Goal: Information Seeking & Learning: Check status

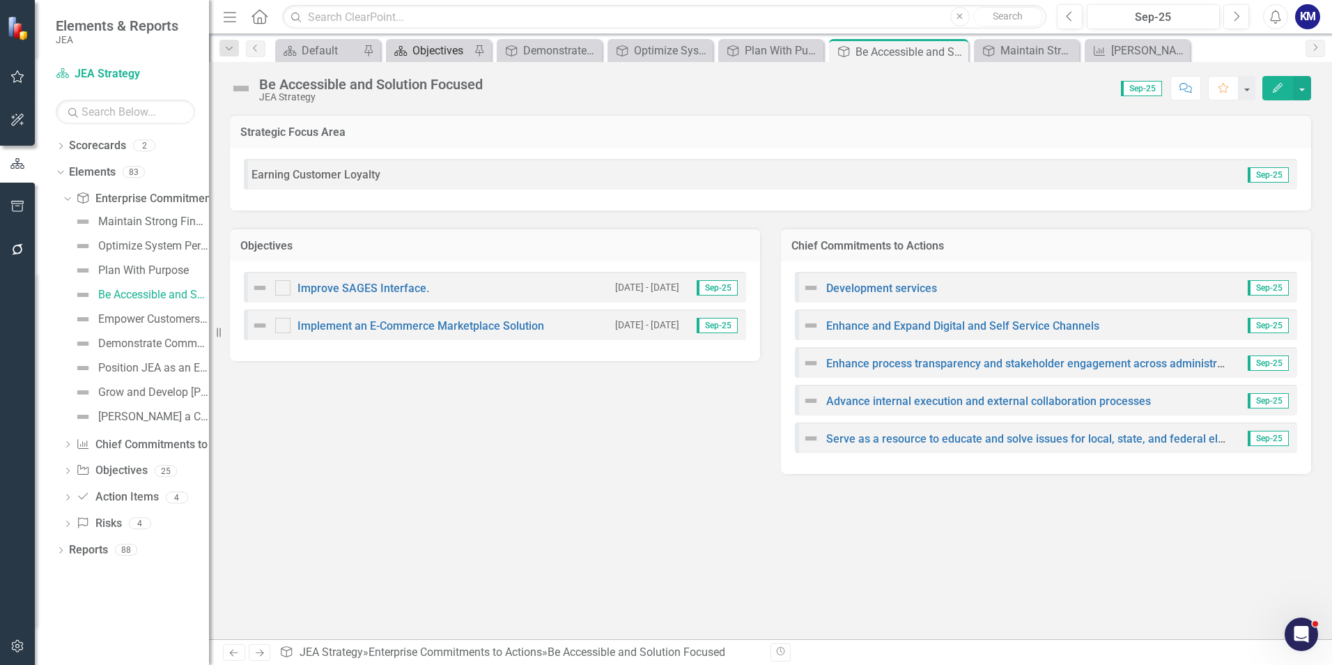
click at [424, 57] on div "Objectives" at bounding box center [442, 50] width 58 height 17
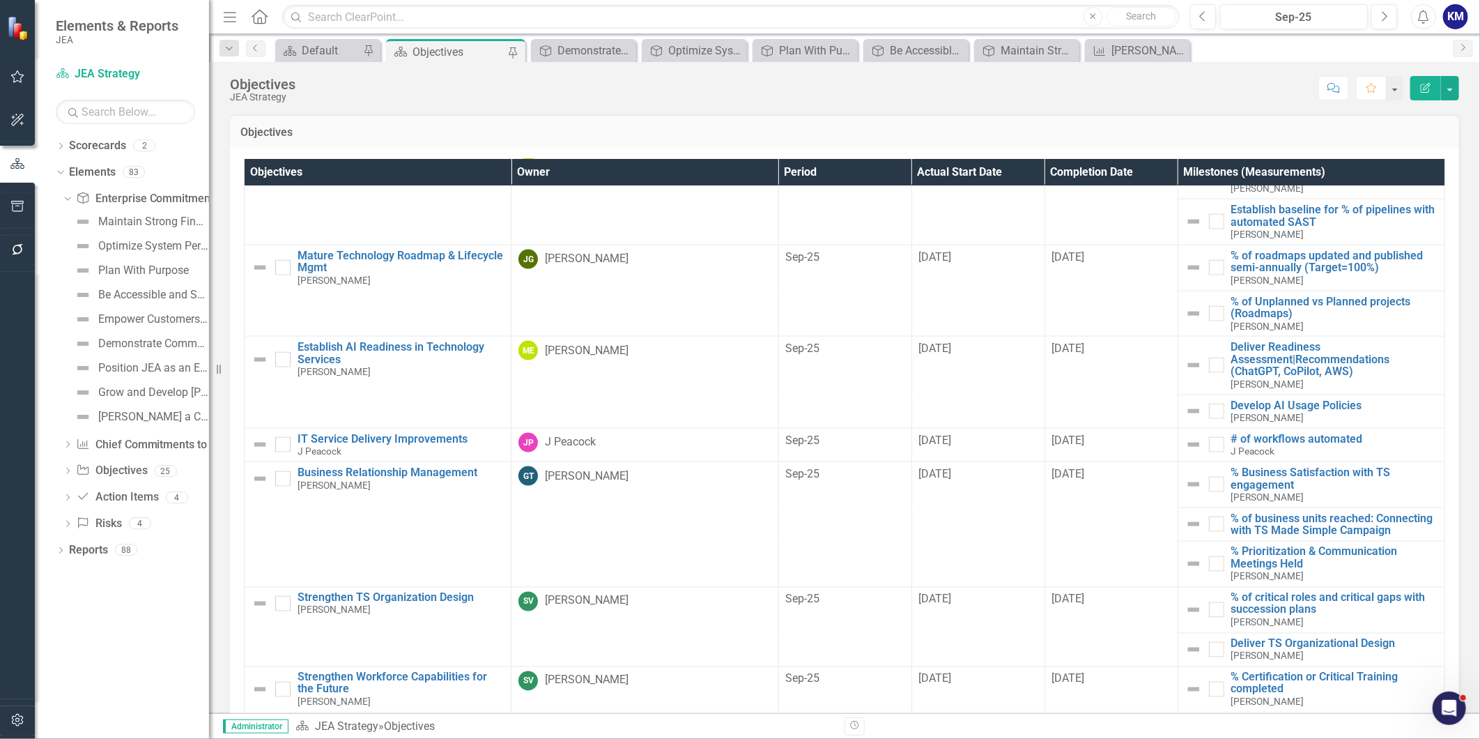
scroll to position [1304, 0]
drag, startPoint x: 1297, startPoint y: 1, endPoint x: 878, endPoint y: 135, distance: 439.9
click at [878, 135] on h3 "Objectives" at bounding box center [844, 132] width 1208 height 13
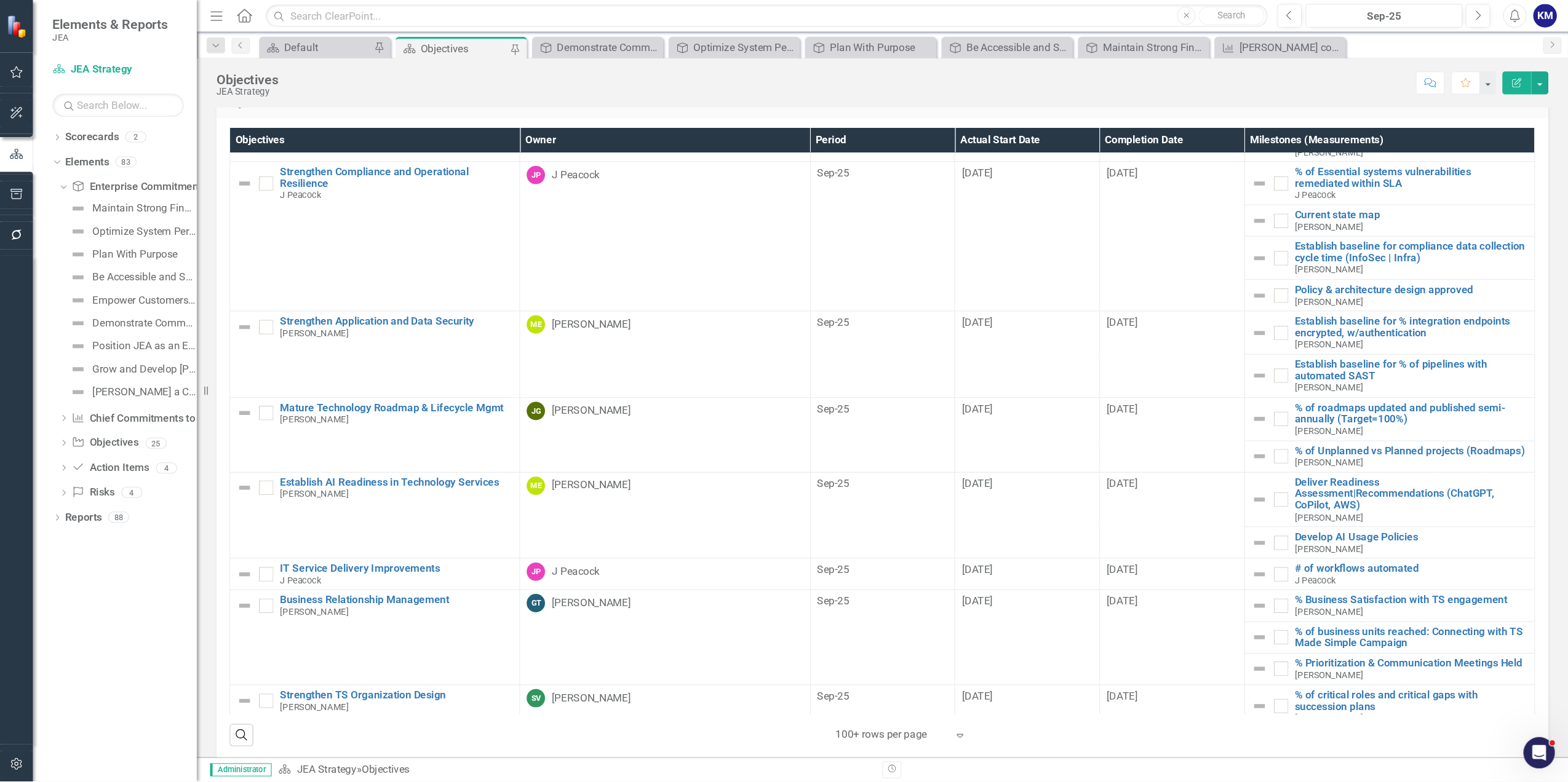
scroll to position [894, 0]
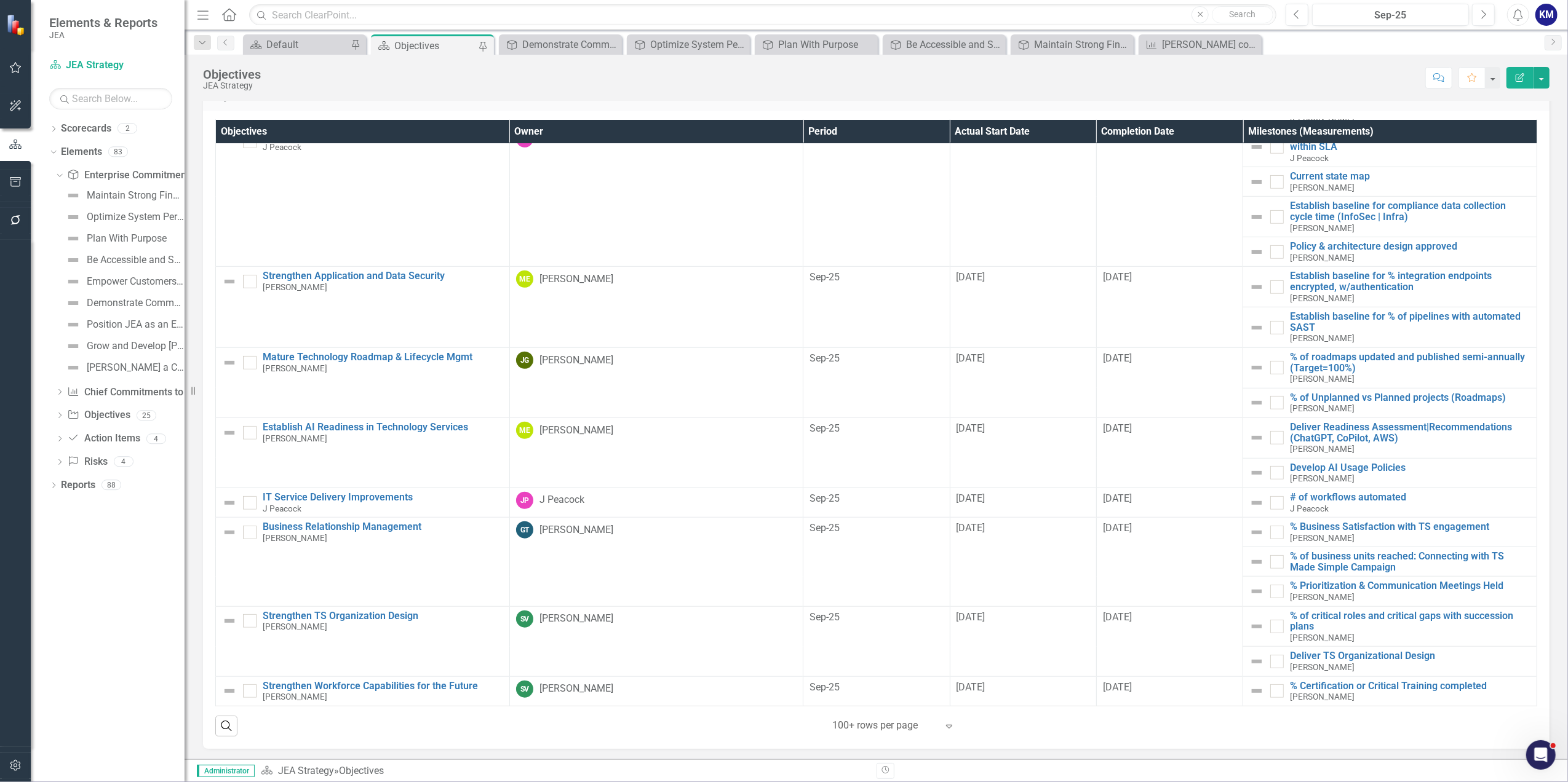
drag, startPoint x: 1413, startPoint y: 1, endPoint x: 1175, endPoint y: 82, distance: 251.4
click at [1175, 82] on div "Score: N/A Sep-25 Completed Comment Favorite Edit Report" at bounding box center [908, 78] width 1283 height 21
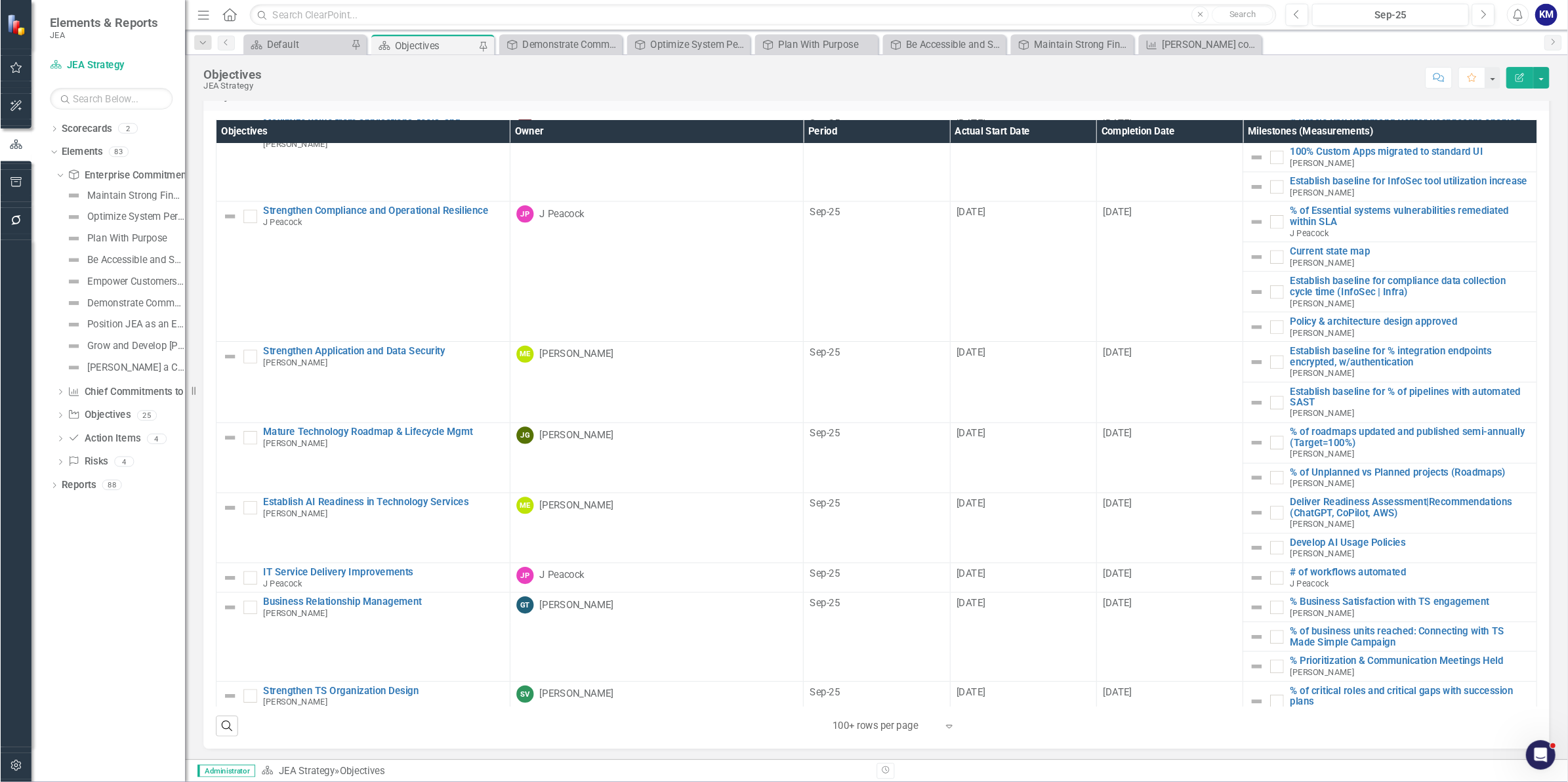
scroll to position [867, 0]
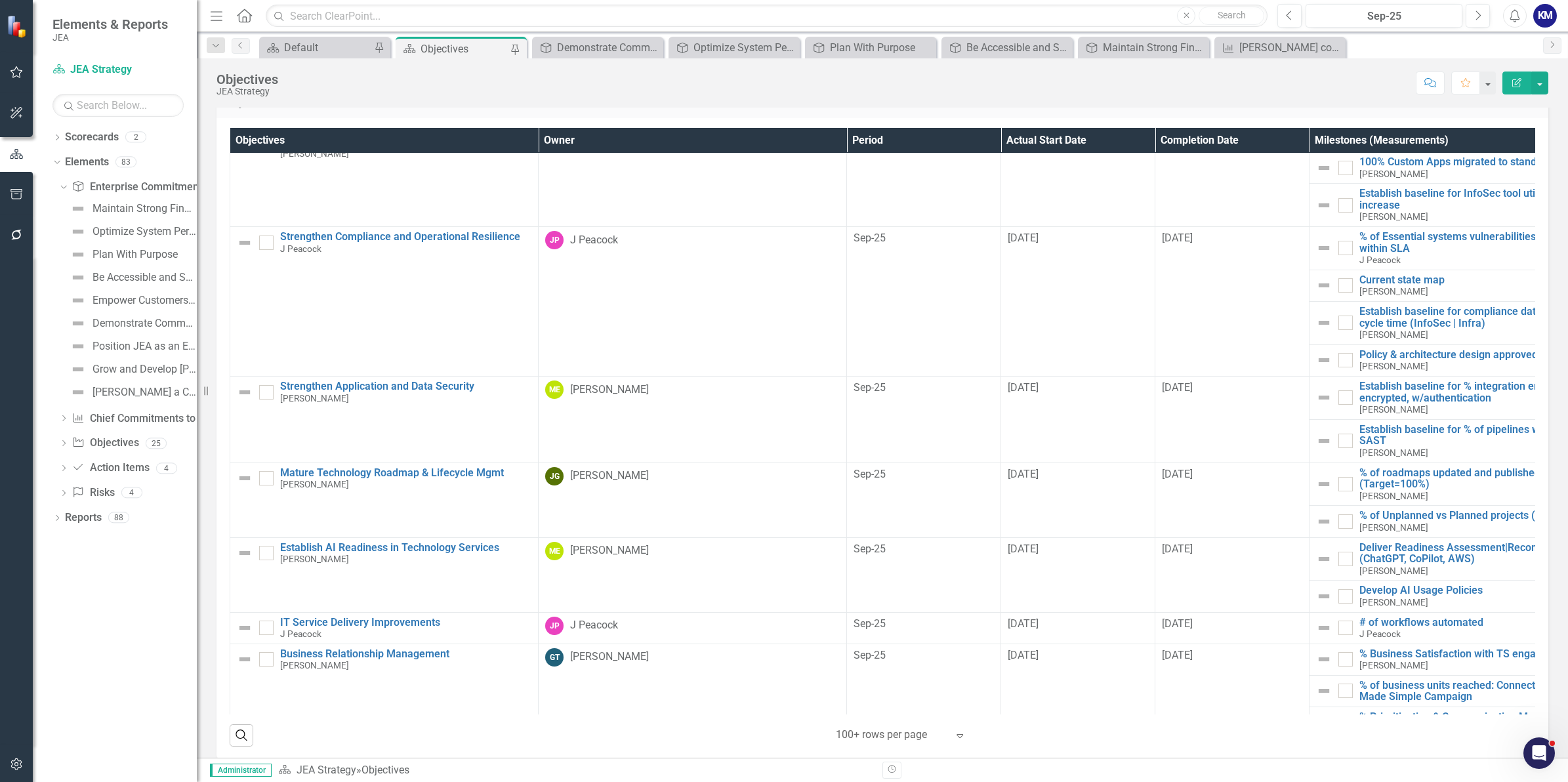
drag, startPoint x: 1612, startPoint y: 1, endPoint x: 1083, endPoint y: 96, distance: 537.5
click at [1083, 96] on div "Objectives JEA Strategy Score: N/A Sep-25 Completed Comment Favorite Edit Report" at bounding box center [882, 78] width 1371 height 40
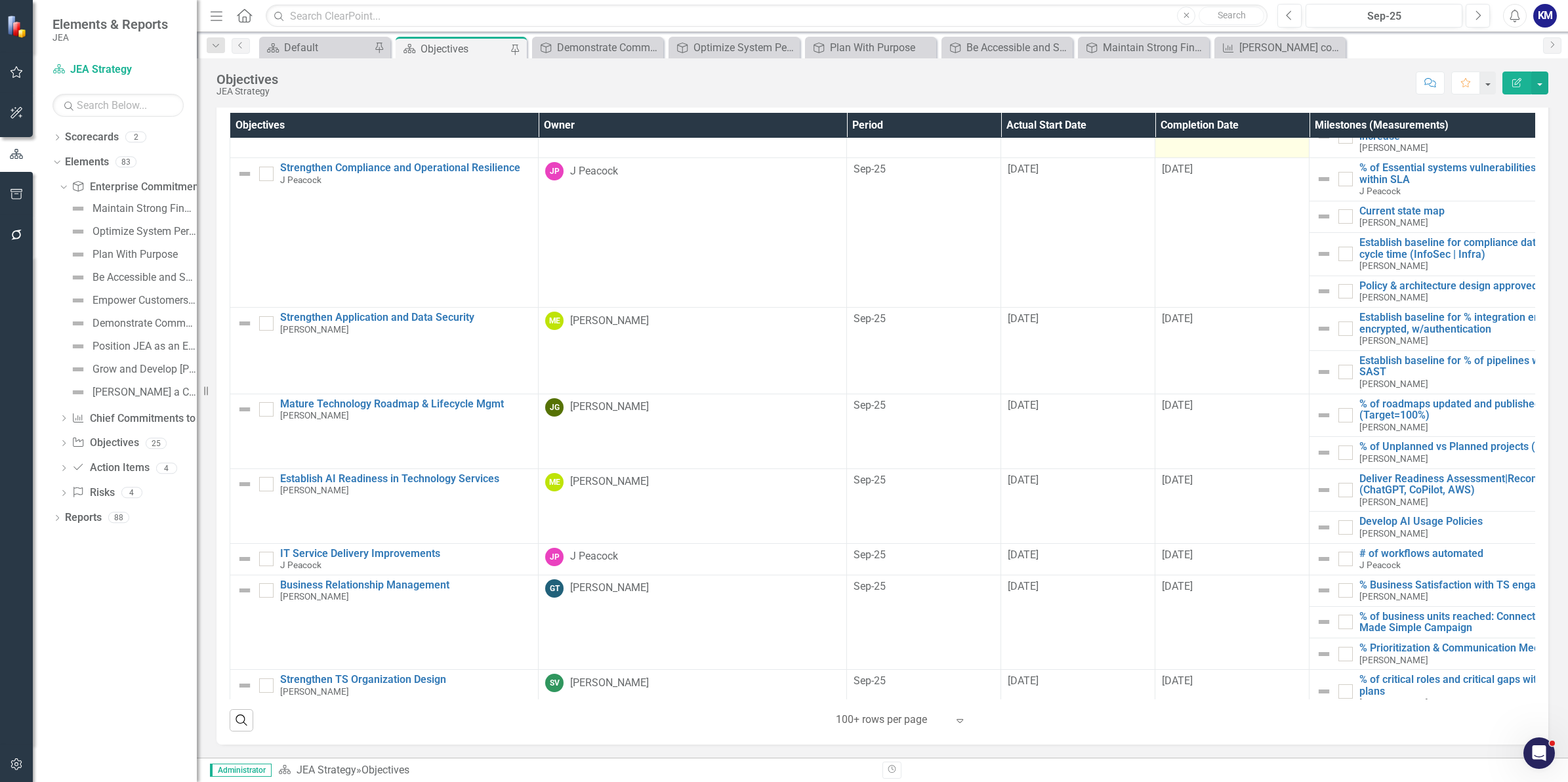
scroll to position [949, 0]
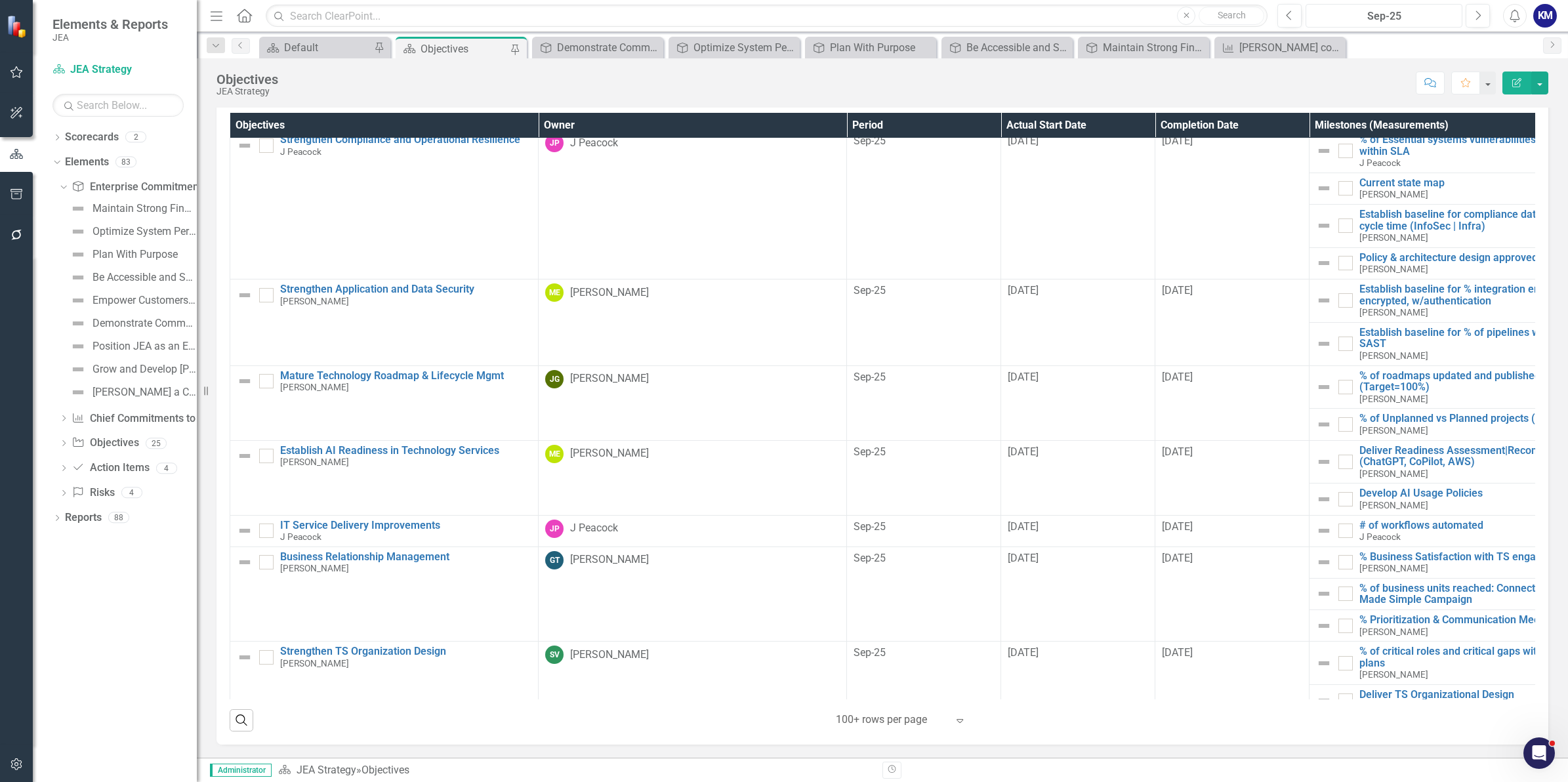
click at [1254, 17] on div "Sep-25" at bounding box center [1384, 16] width 148 height 16
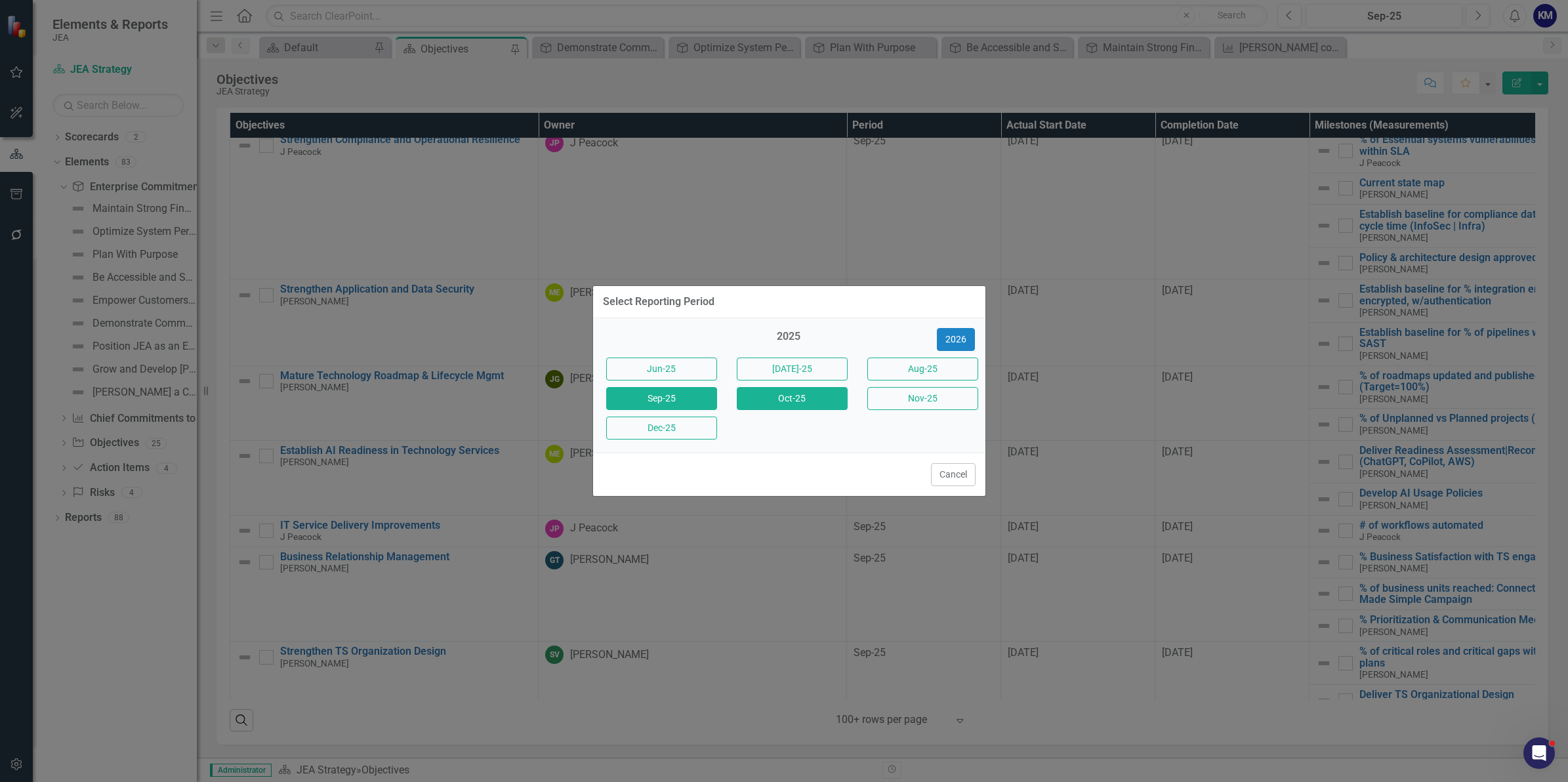
click at [802, 404] on button "Oct-25" at bounding box center [792, 398] width 111 height 23
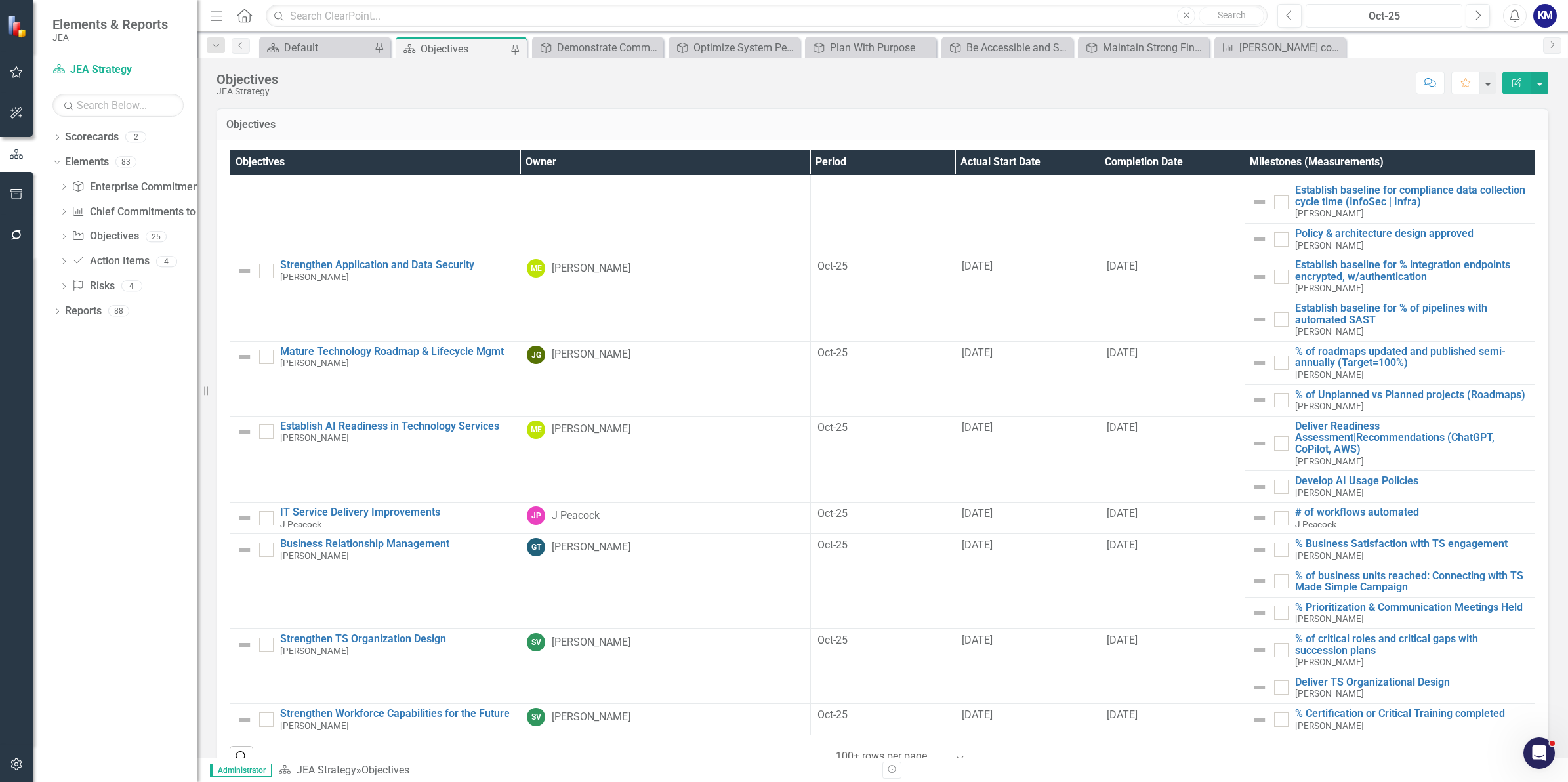
scroll to position [37, 0]
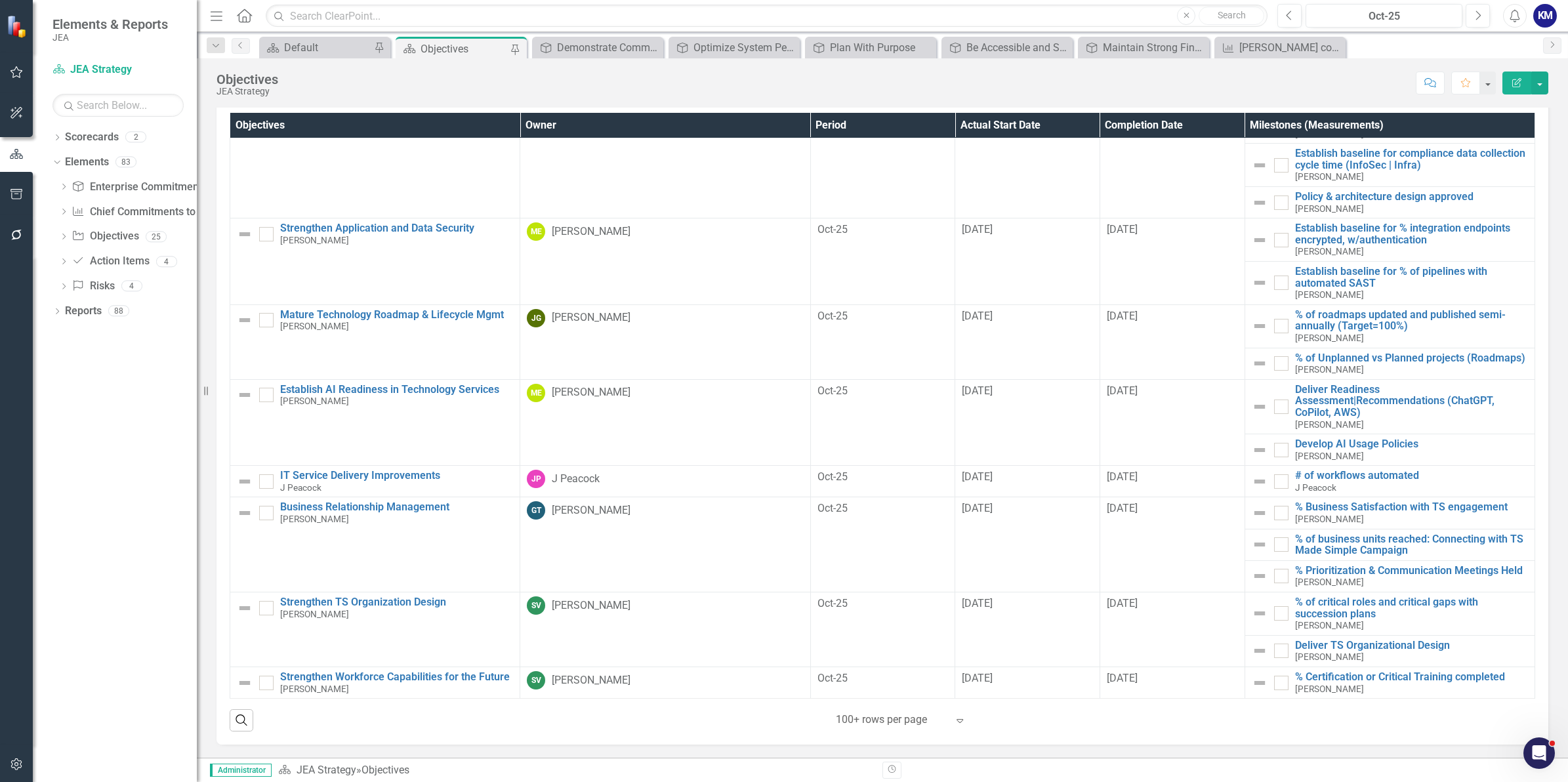
click at [948, 625] on div "100+ rows per page" at bounding box center [891, 720] width 124 height 23
click at [921, 625] on div "100+ rows per page" at bounding box center [899, 676] width 123 height 15
click at [941, 625] on div at bounding box center [891, 719] width 111 height 18
click at [922, 625] on div "Display All Rows" at bounding box center [899, 697] width 123 height 15
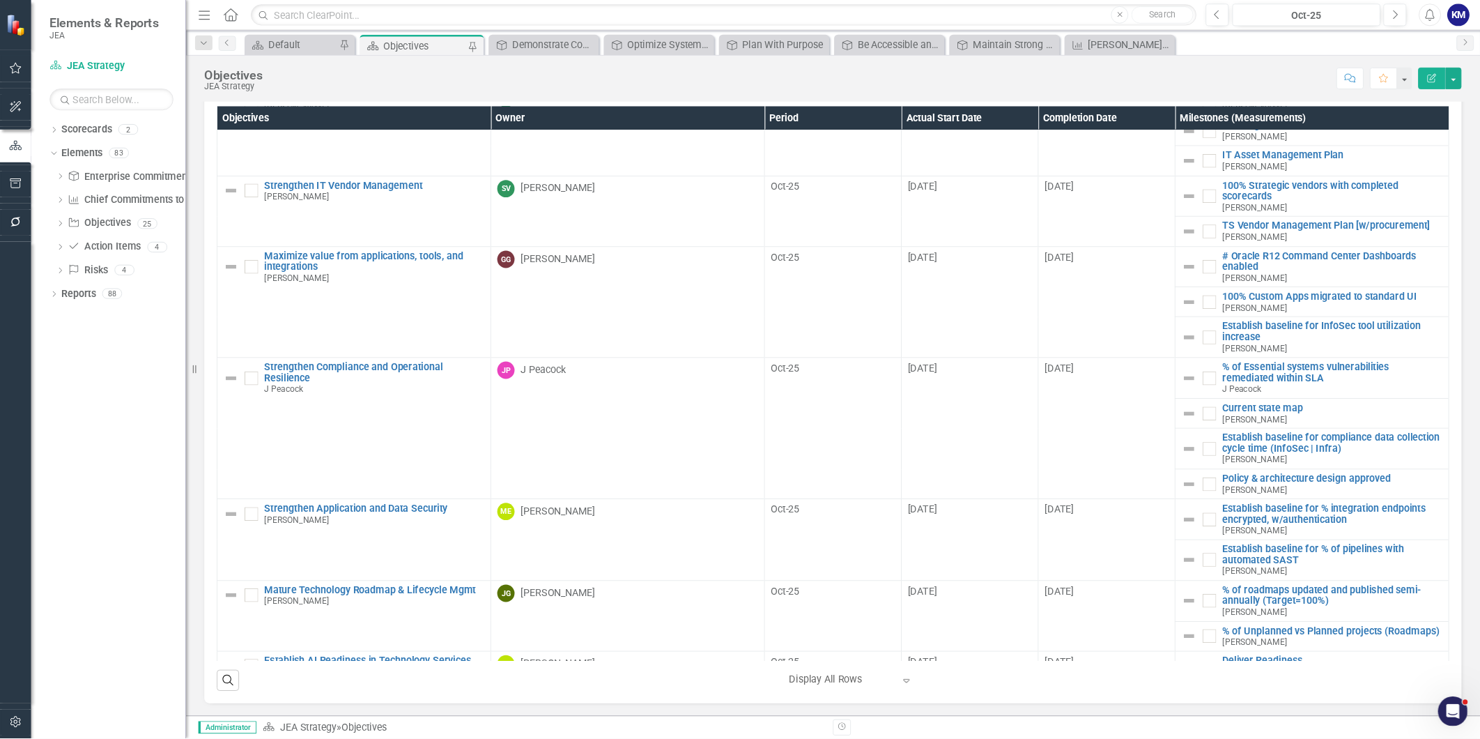
scroll to position [767, 0]
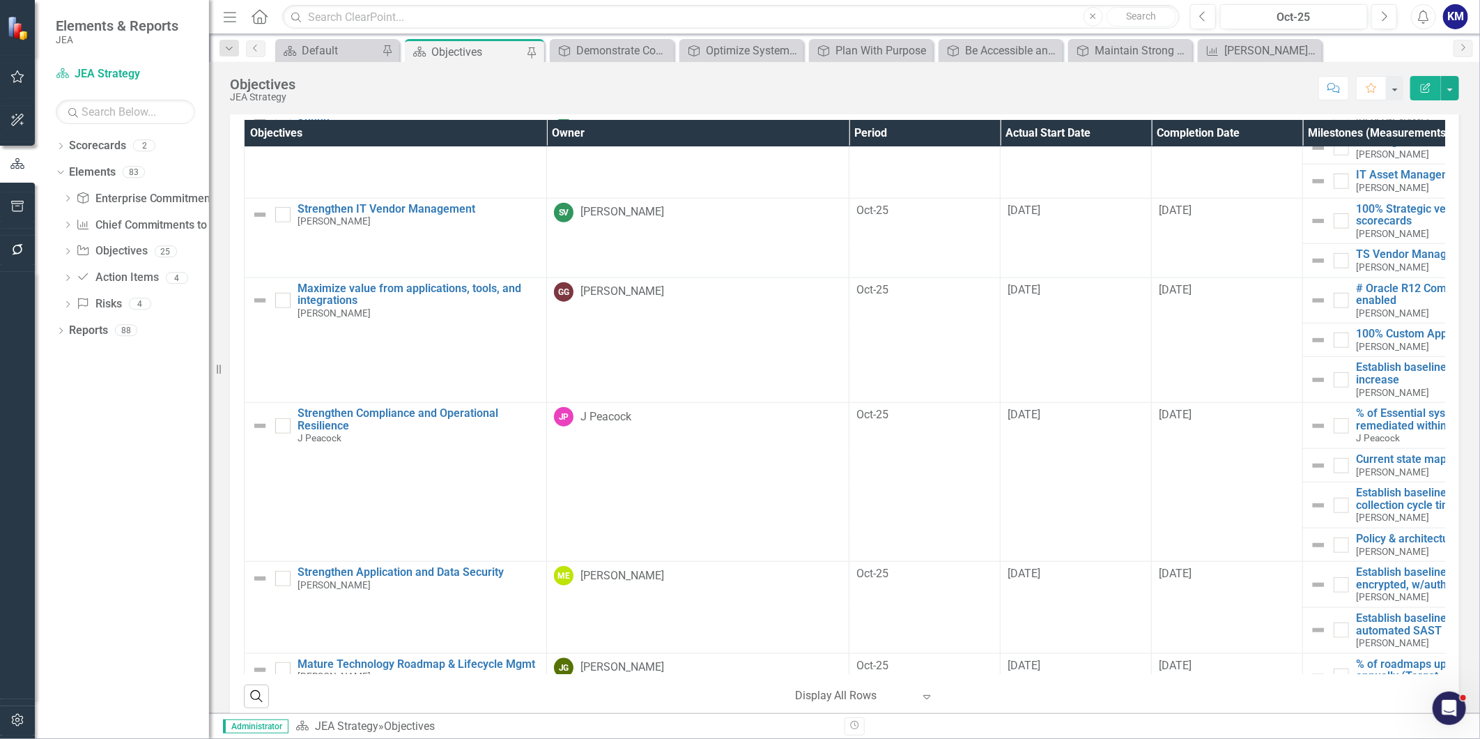
drag, startPoint x: 1627, startPoint y: 1, endPoint x: 927, endPoint y: 102, distance: 707.6
click at [927, 102] on div "Objectives JEA Strategy Score: N/A Oct-25 Completed Comment Favorite Edit Report" at bounding box center [844, 83] width 1271 height 42
click at [225, 9] on icon "Menu" at bounding box center [230, 16] width 18 height 15
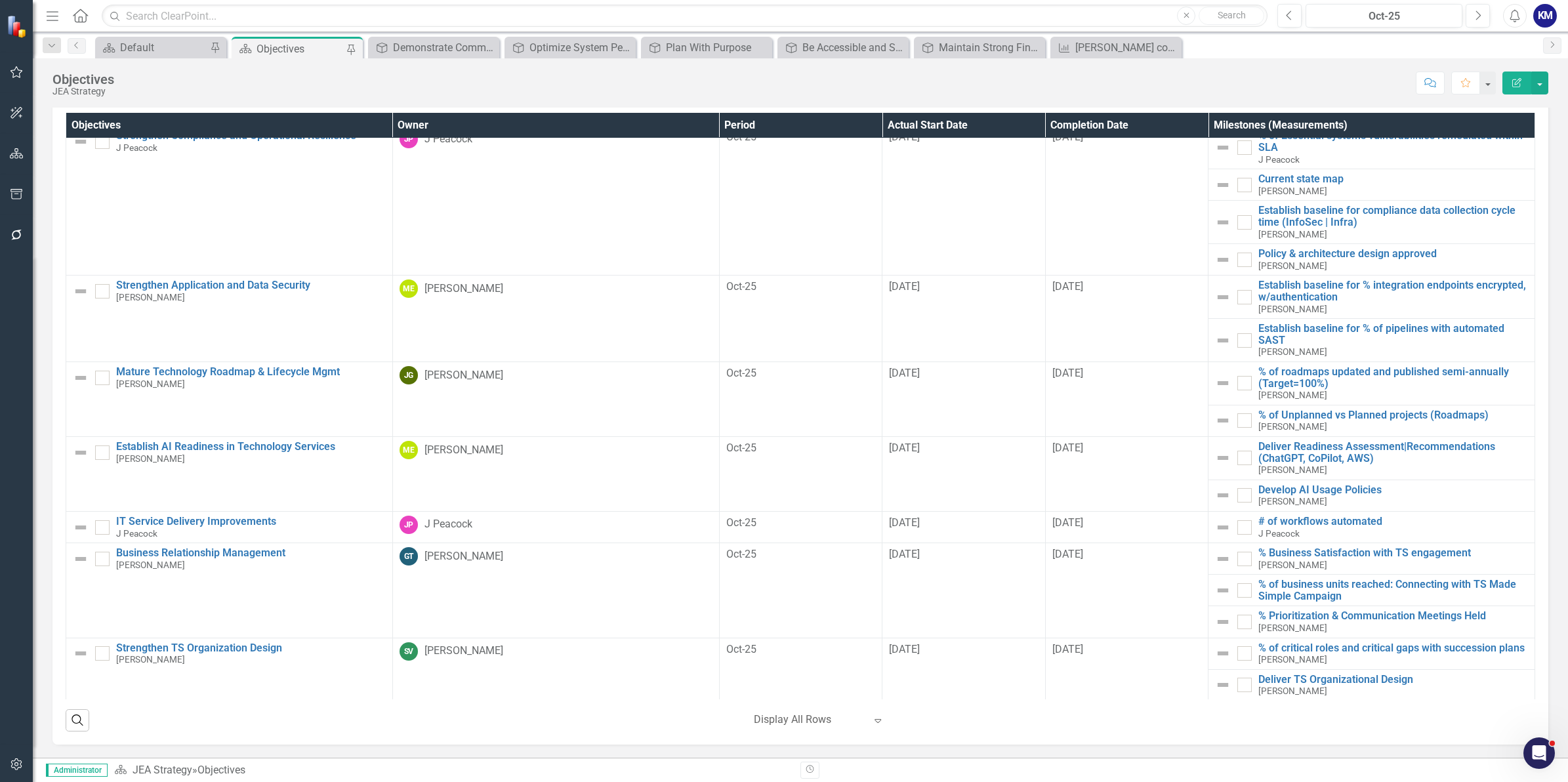
scroll to position [941, 0]
drag, startPoint x: 1328, startPoint y: 0, endPoint x: 929, endPoint y: 92, distance: 409.5
click at [929, 92] on div "Score: N/A Oct-25 Completed Comment Favorite Edit Report" at bounding box center [834, 83] width 1427 height 23
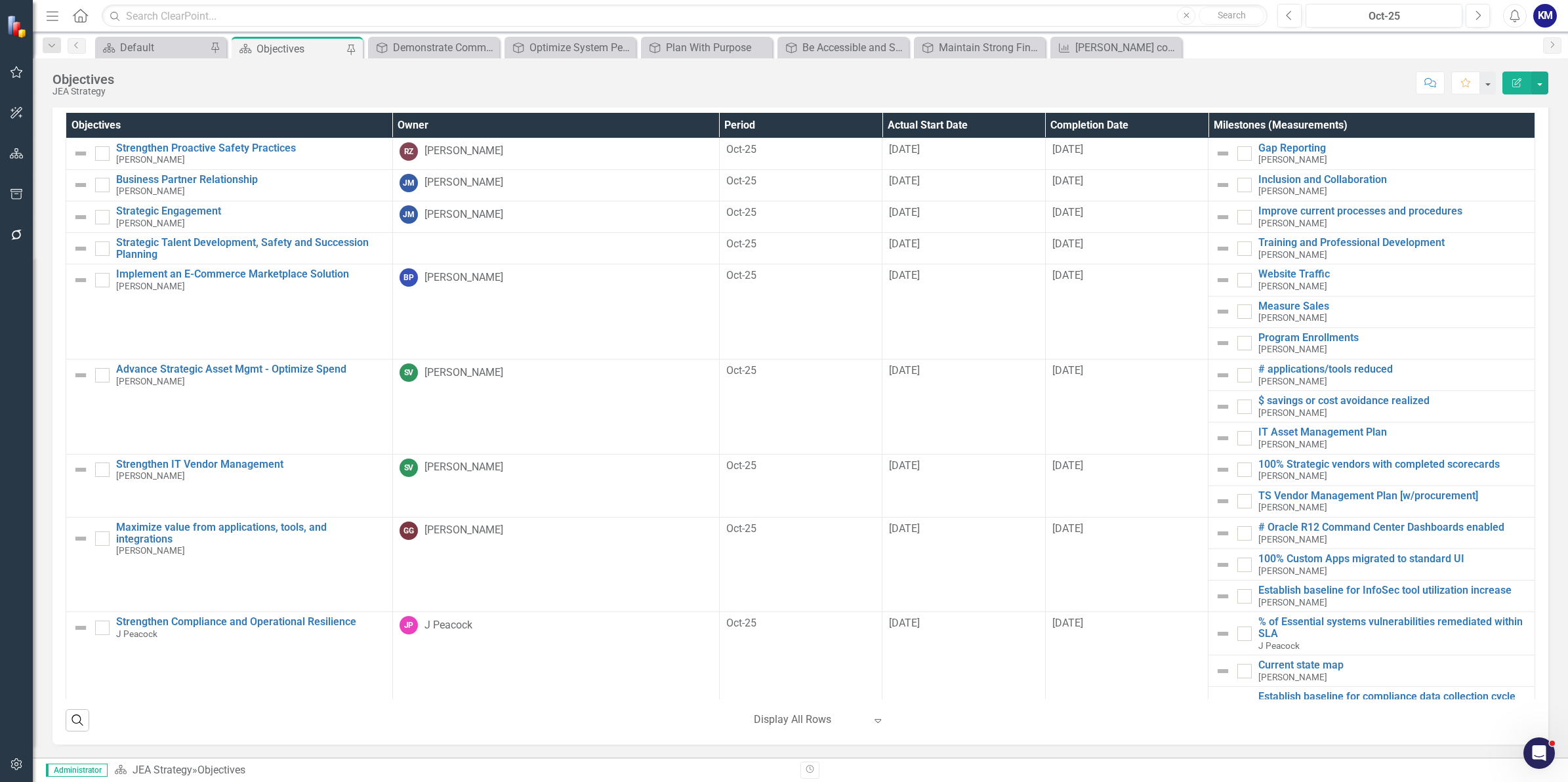
scroll to position [336, 0]
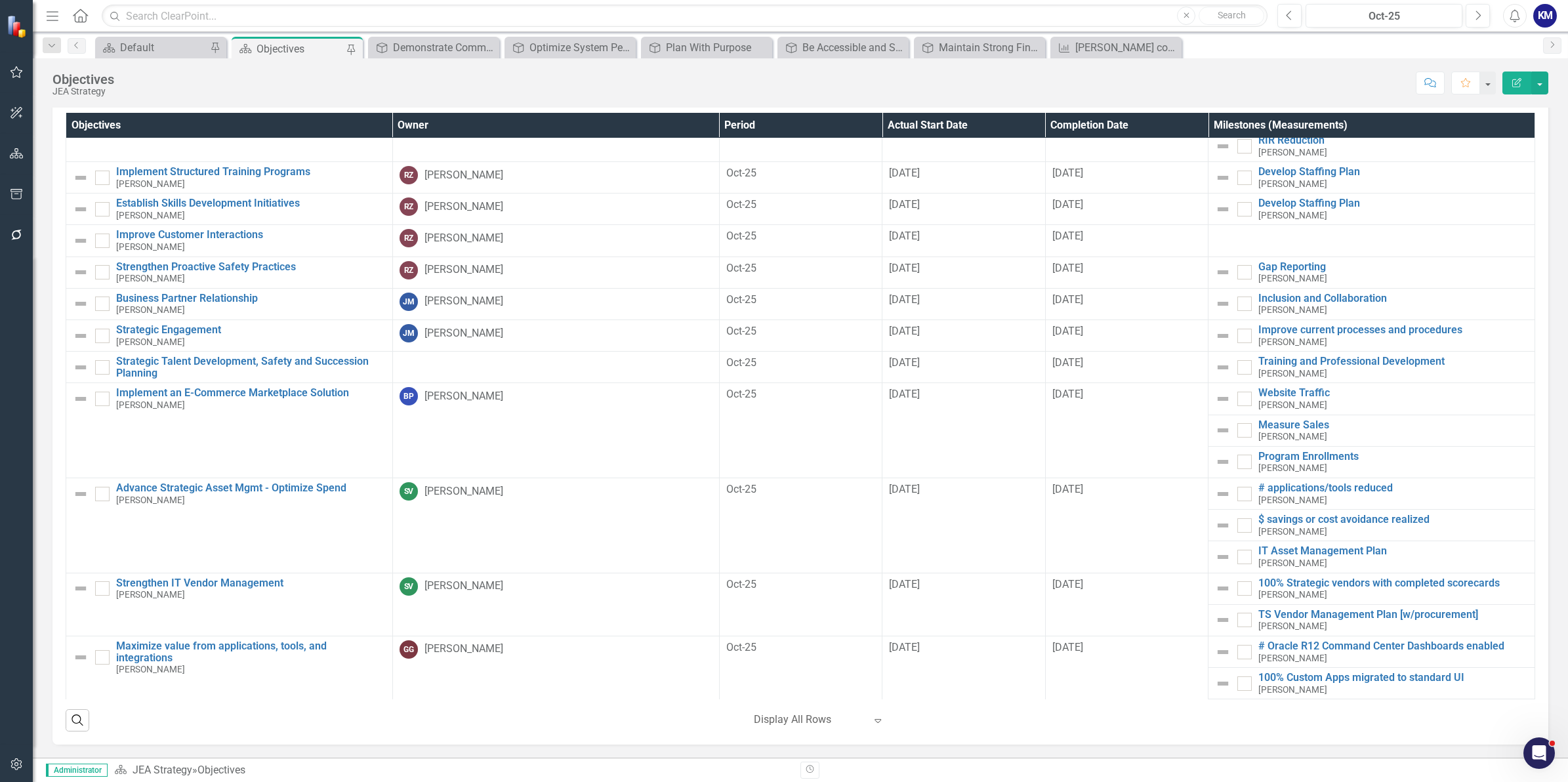
click at [54, 6] on button "Menu" at bounding box center [53, 16] width 17 height 23
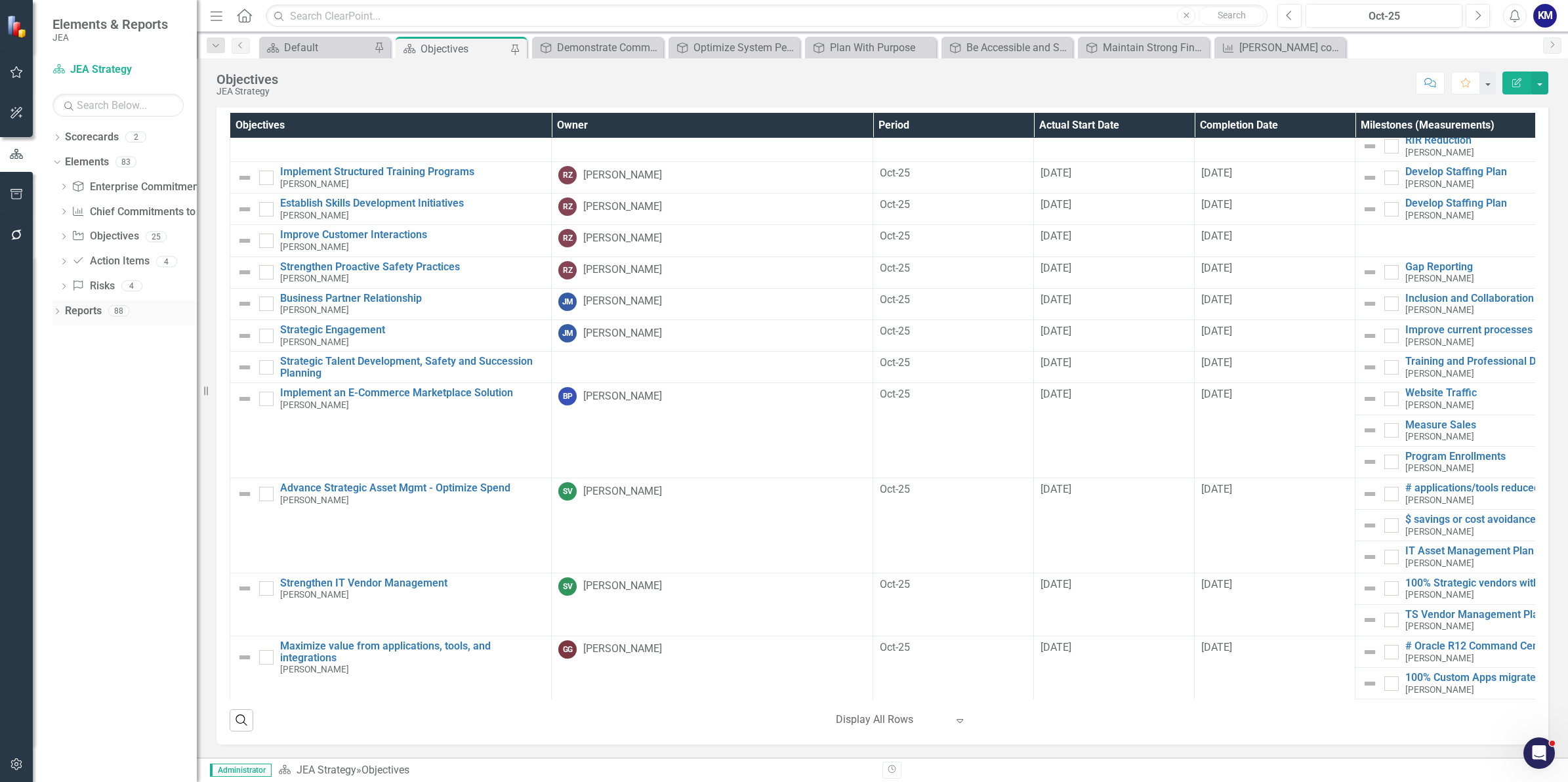
click at [59, 316] on icon "Dropdown" at bounding box center [57, 312] width 9 height 8
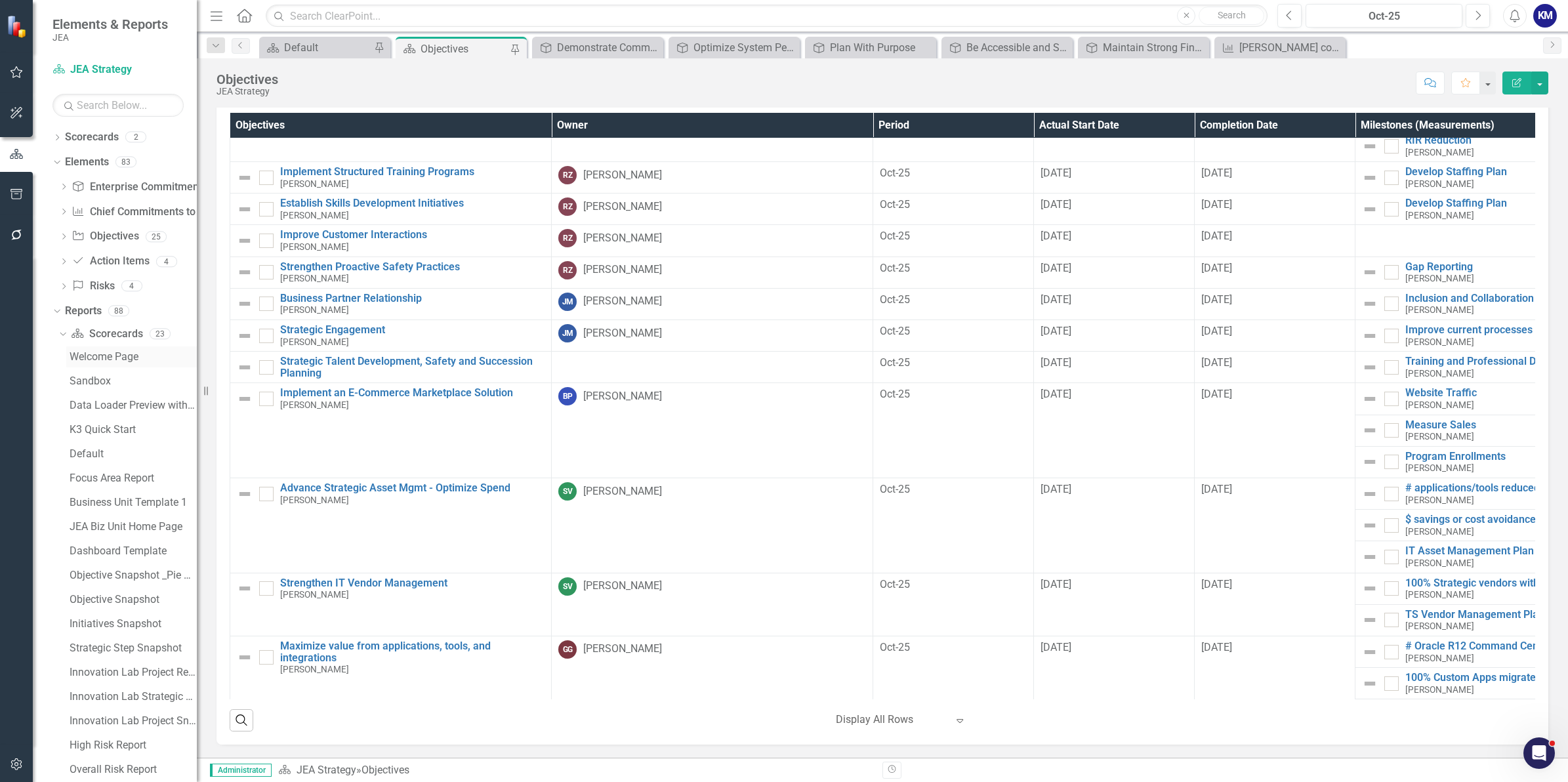
click at [82, 356] on div "Welcome Page" at bounding box center [133, 357] width 127 height 12
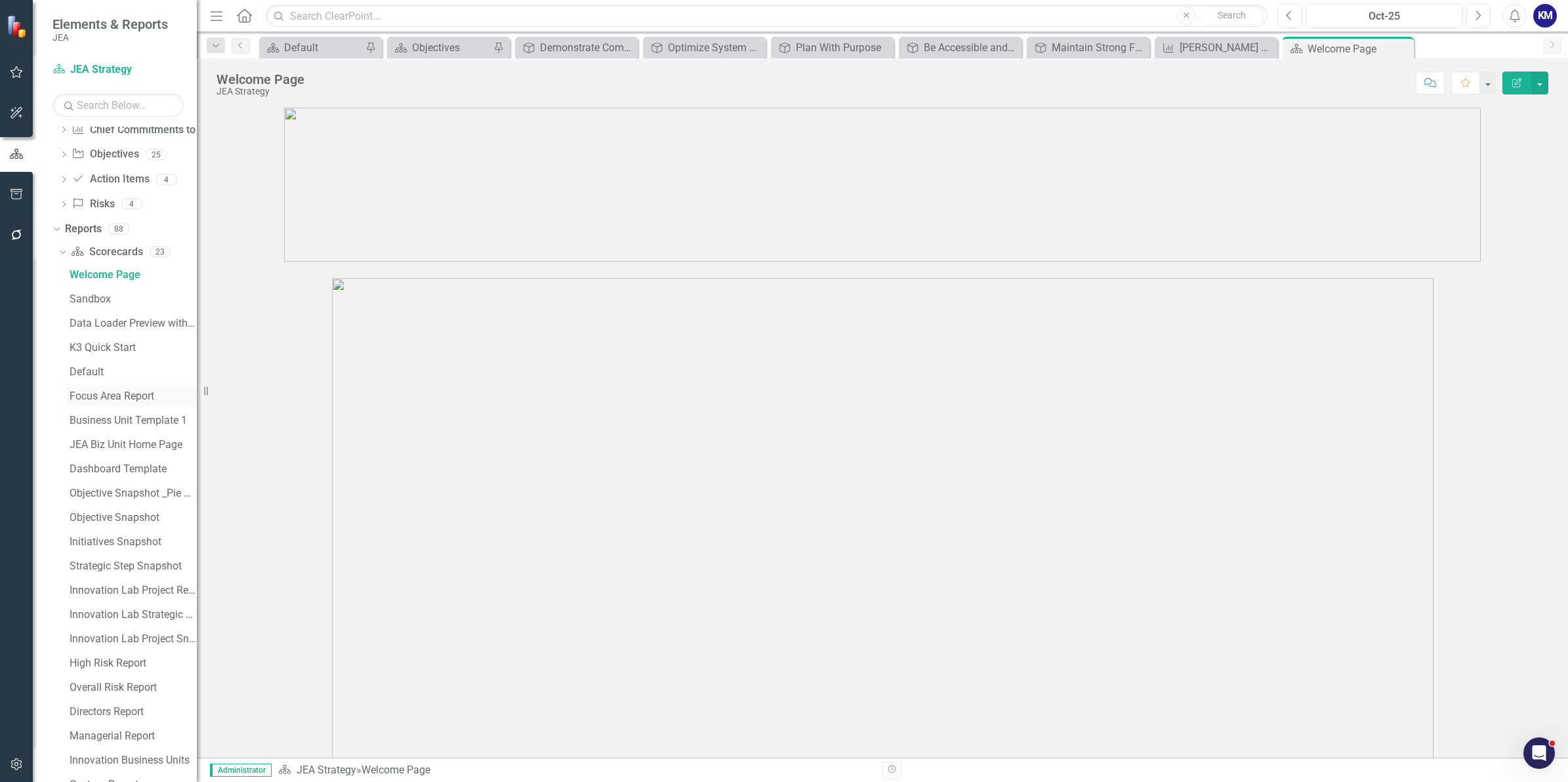
click at [120, 397] on div "Focus Area Report" at bounding box center [133, 396] width 127 height 12
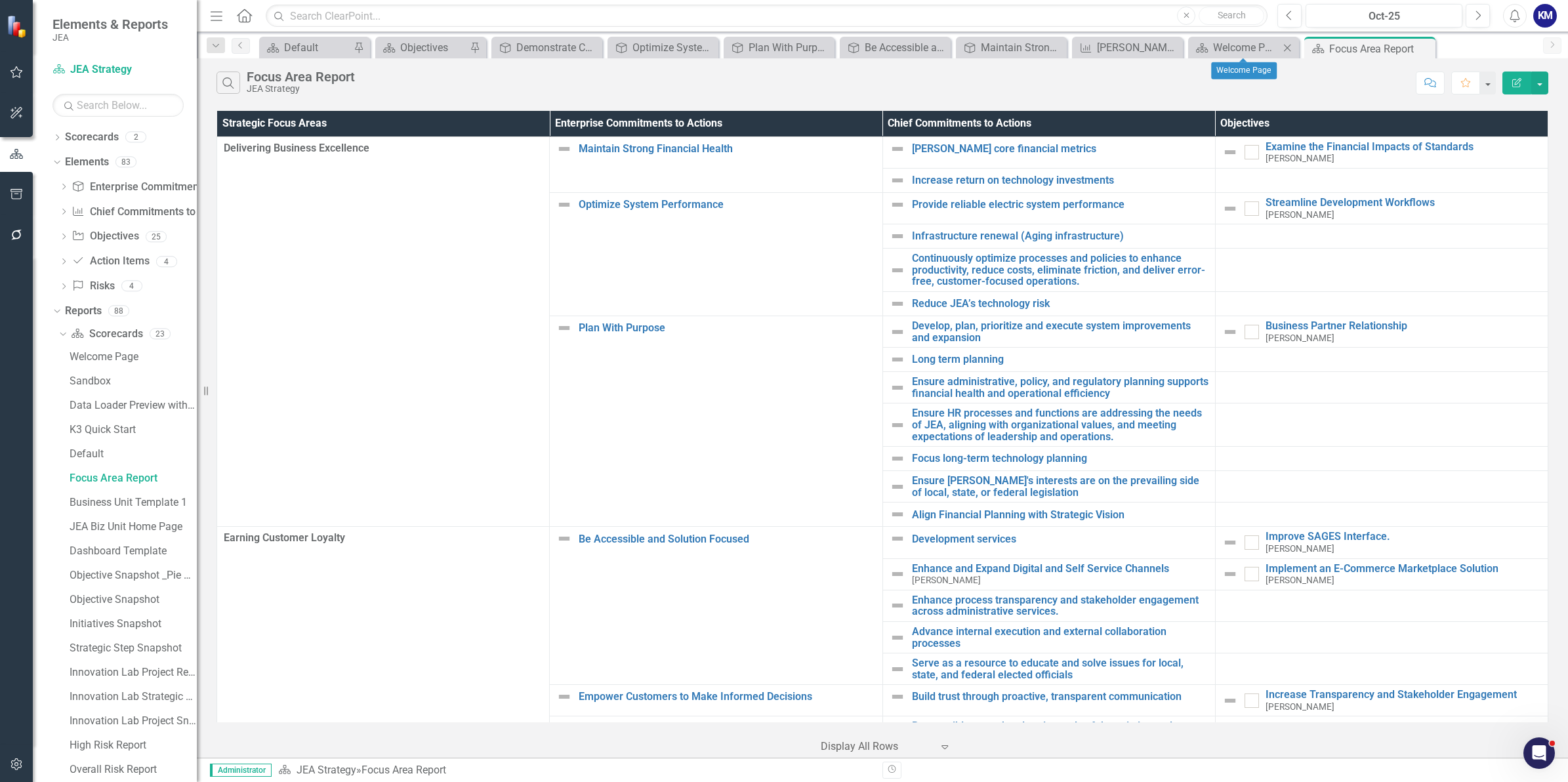
click at [1254, 47] on icon "Close" at bounding box center [1287, 47] width 13 height 10
click at [1254, 47] on icon "Close" at bounding box center [1265, 47] width 13 height 10
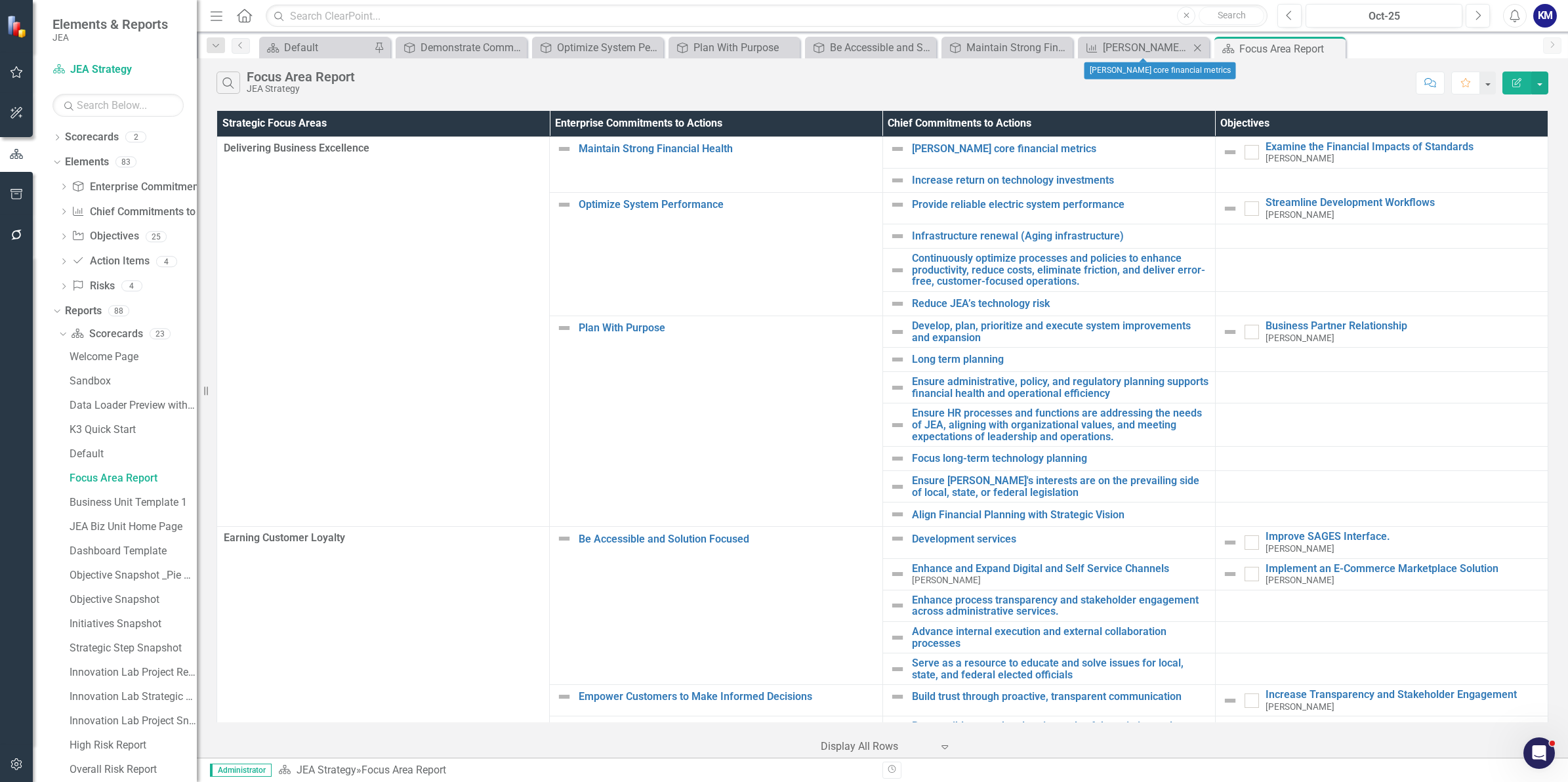
click at [1195, 47] on icon "Close" at bounding box center [1197, 47] width 13 height 10
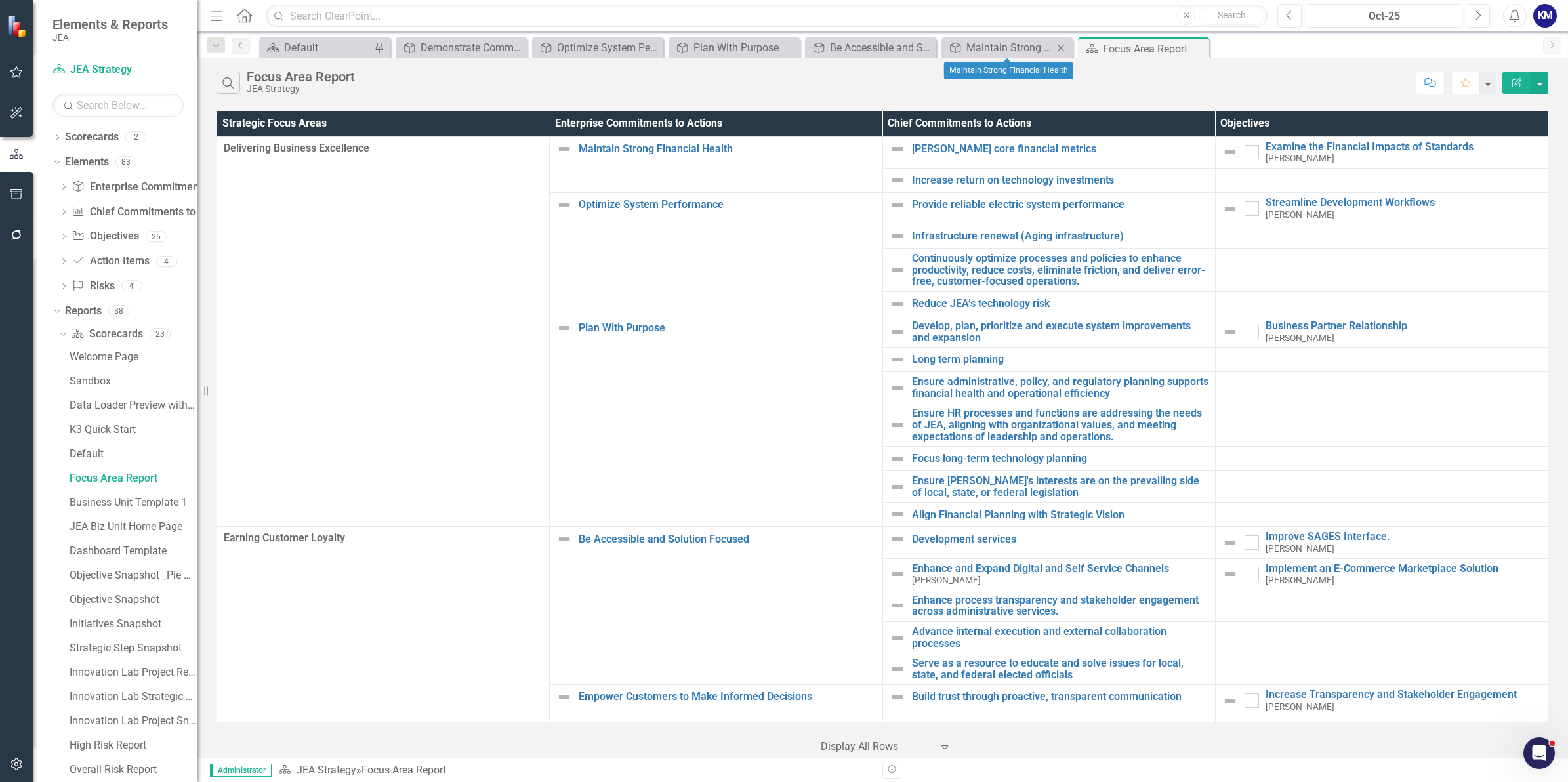
click at [1064, 50] on icon "Close" at bounding box center [1061, 47] width 13 height 10
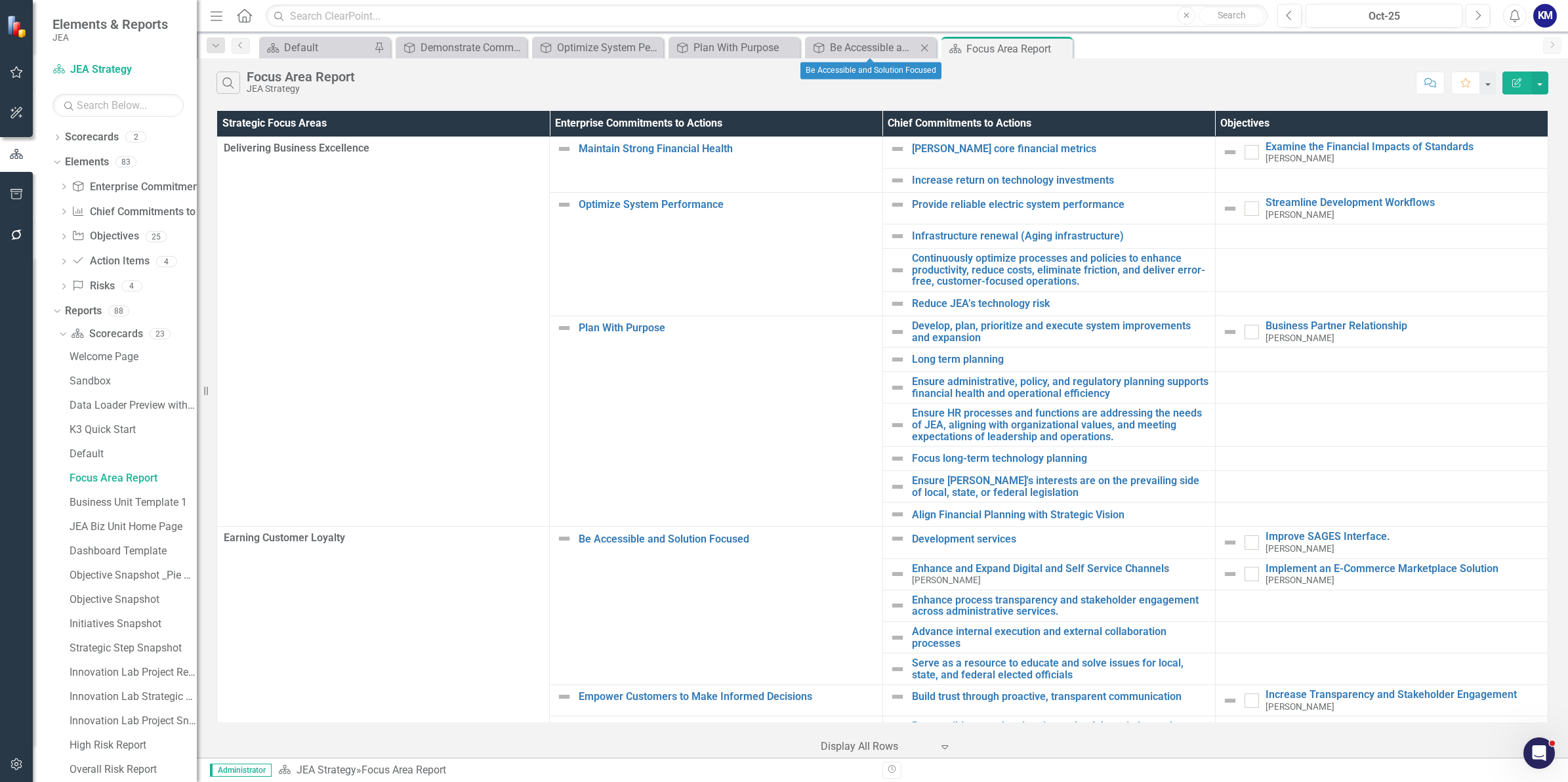
click at [925, 46] on icon at bounding box center [924, 48] width 8 height 8
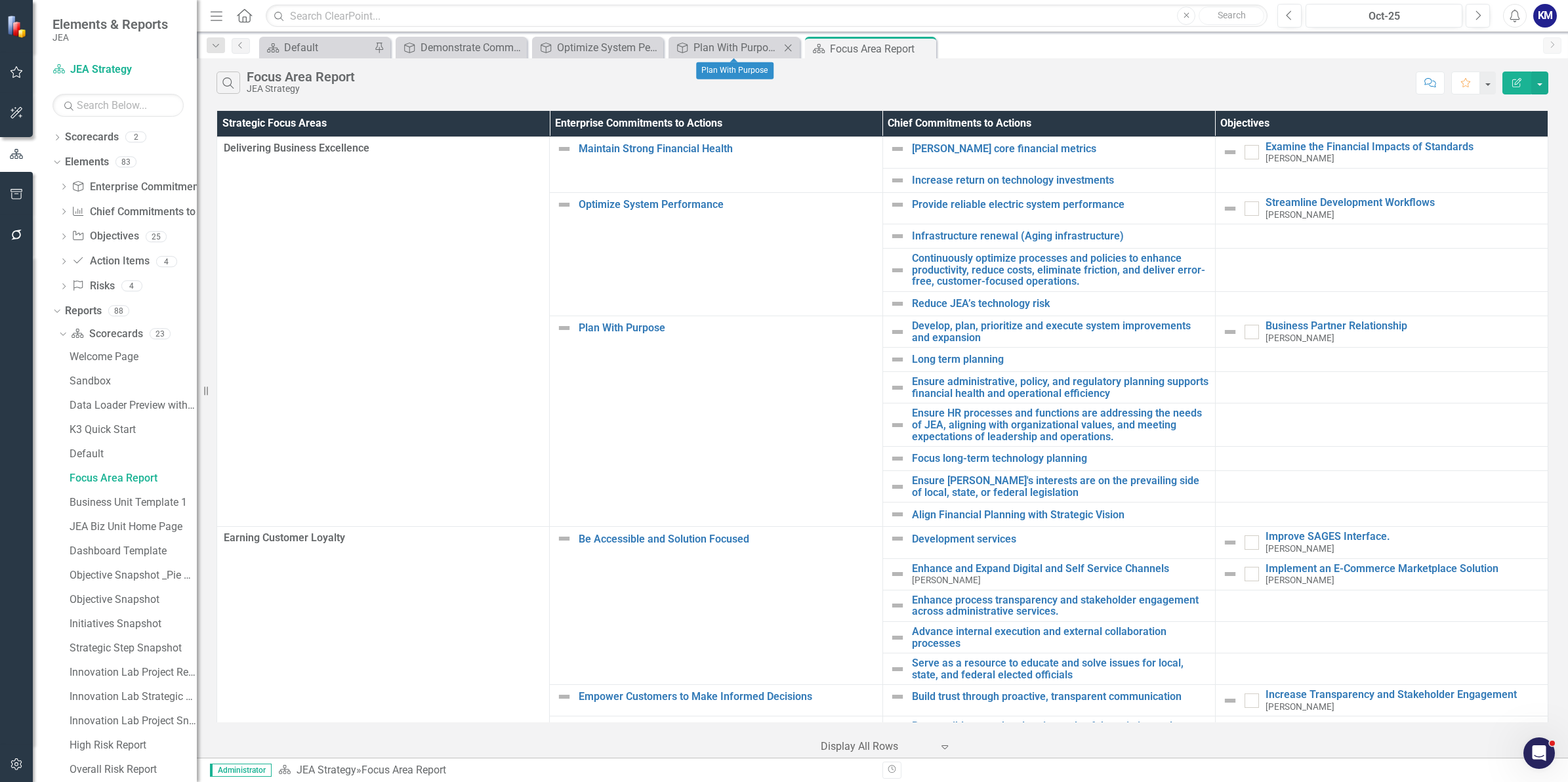
click at [793, 46] on icon "Close" at bounding box center [788, 47] width 13 height 10
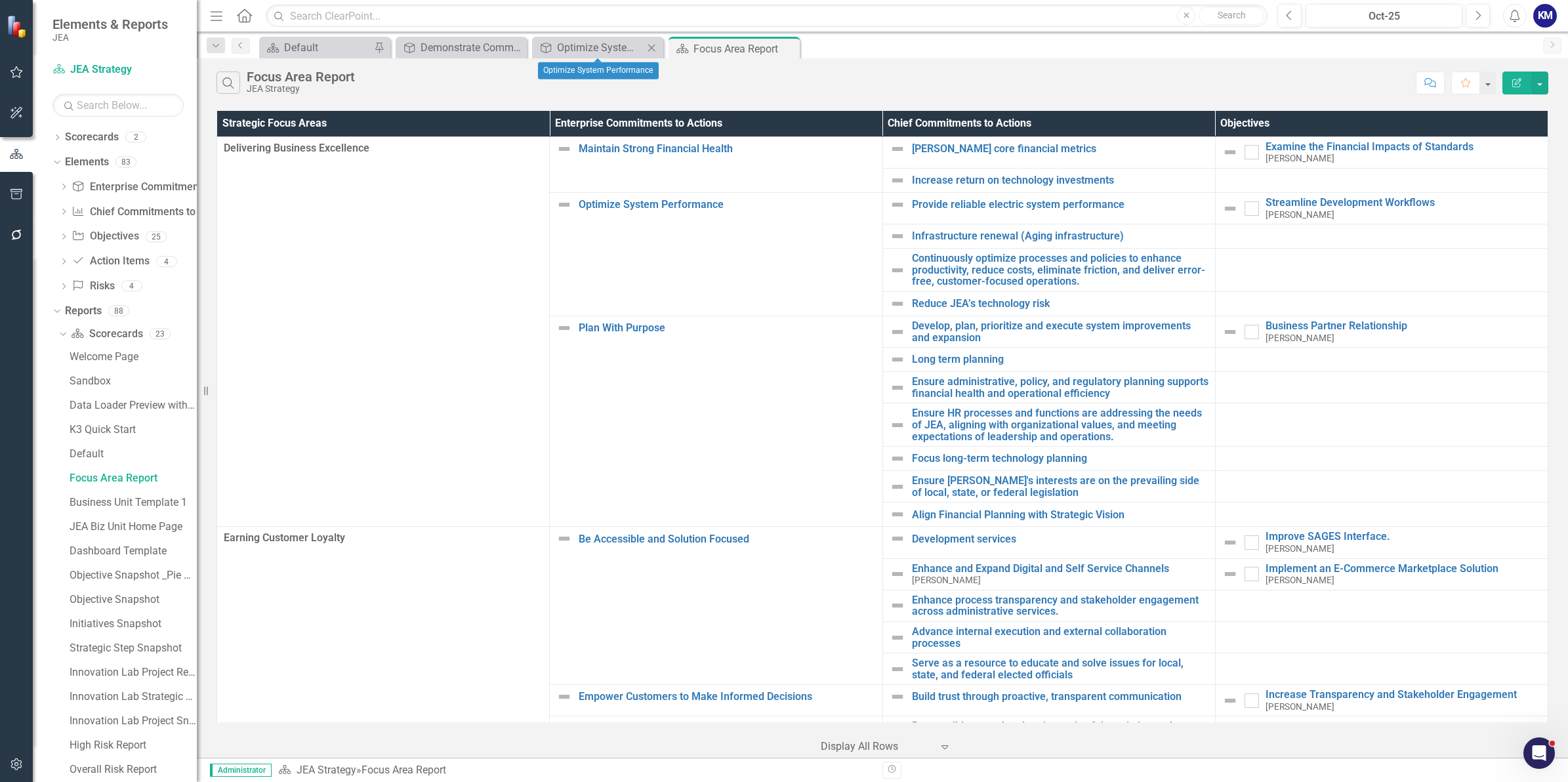
click at [657, 46] on div "Close" at bounding box center [651, 47] width 16 height 16
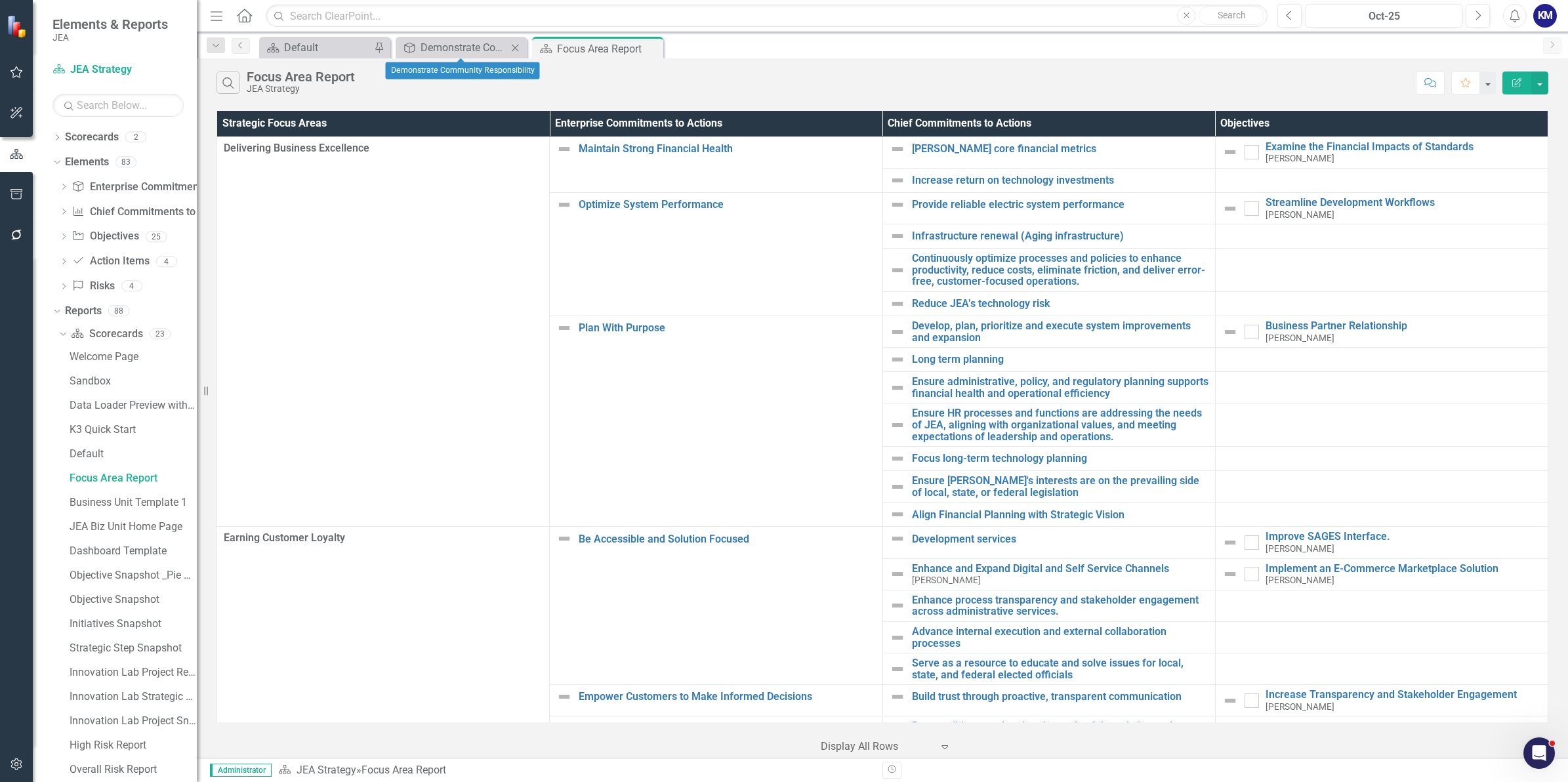
click at [517, 46] on icon "Close" at bounding box center [515, 47] width 13 height 10
click at [579, 86] on div "Search Focus Area Report JEA Strategy" at bounding box center [812, 83] width 1192 height 23
click at [774, 68] on div "Search Focus Area Report JEA Strategy Comment Favorite Edit Report" at bounding box center [882, 79] width 1371 height 42
